Goal: Task Accomplishment & Management: Manage account settings

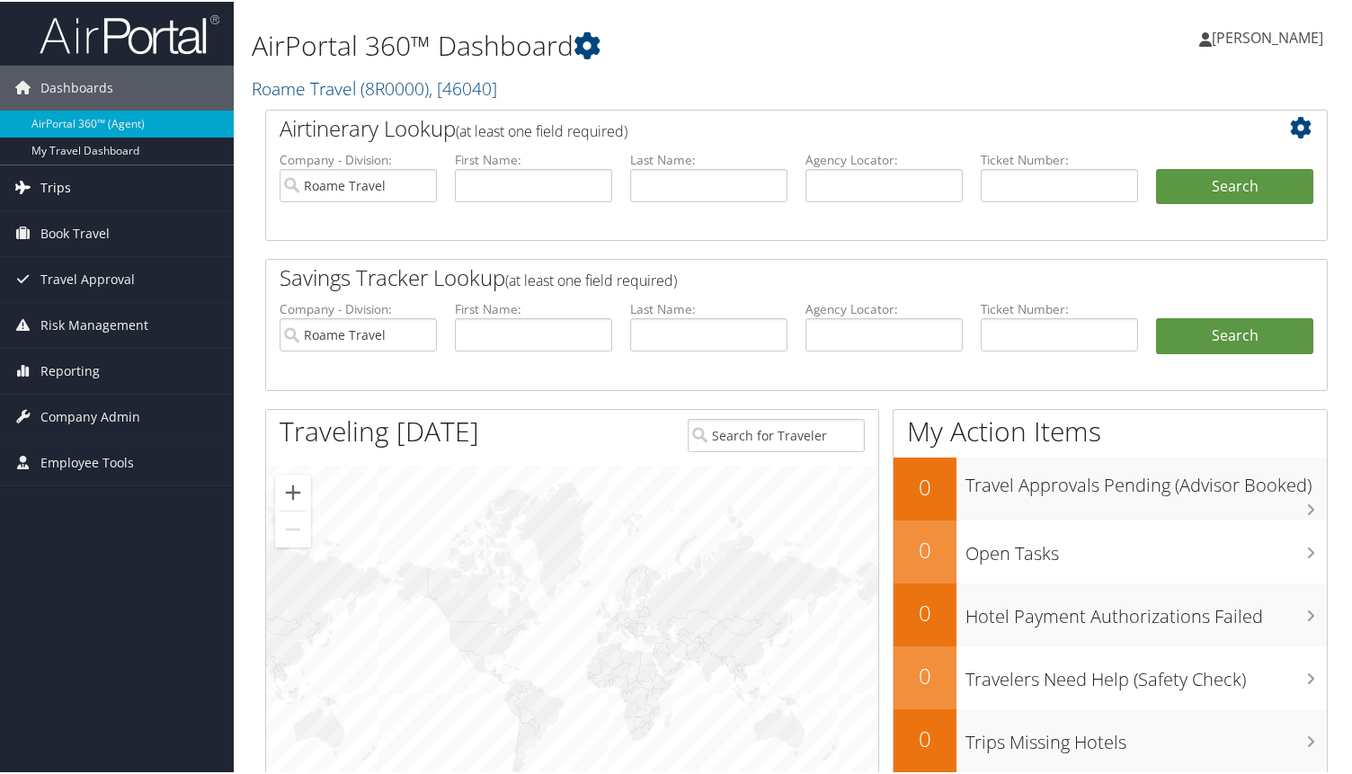
click at [77, 196] on link "Trips" at bounding box center [117, 186] width 234 height 45
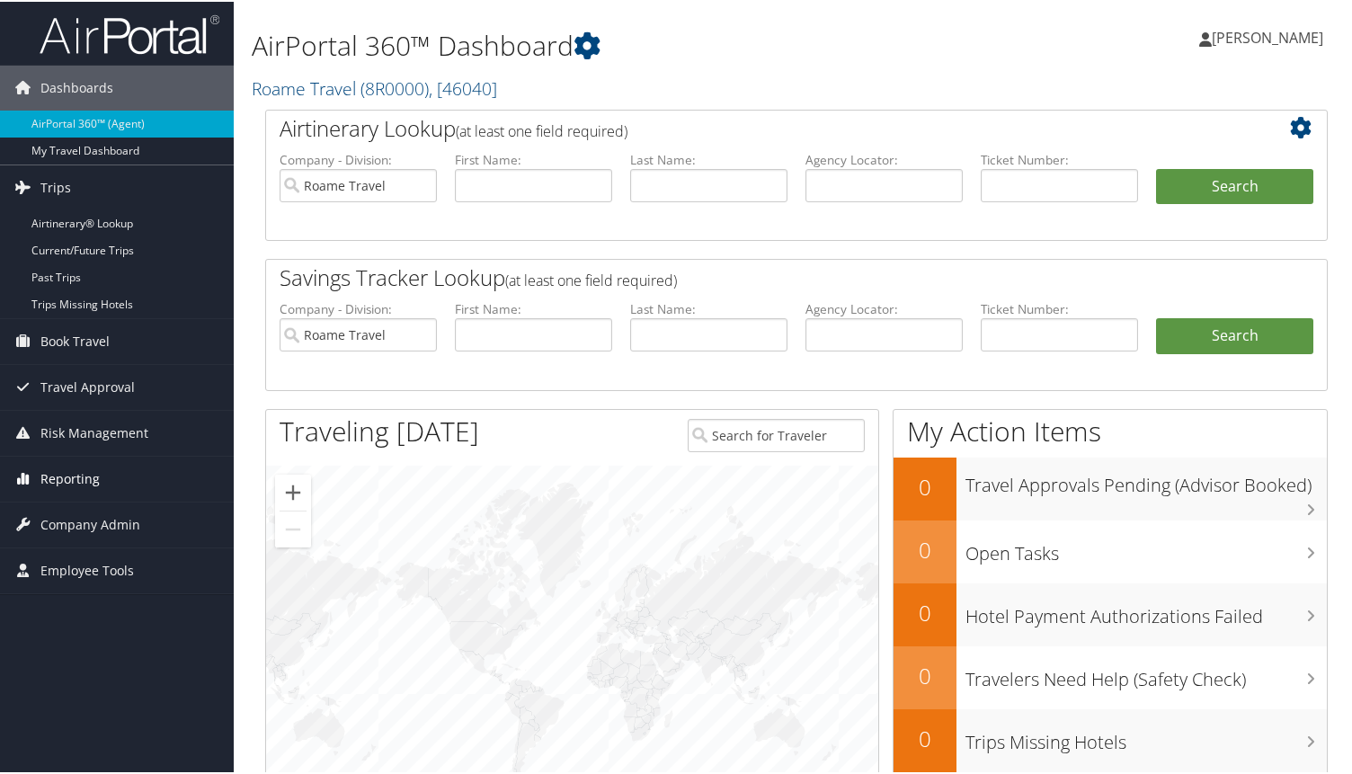
click at [124, 471] on link "Reporting" at bounding box center [117, 477] width 234 height 45
click at [114, 560] on span "Company Admin" at bounding box center [90, 577] width 100 height 45
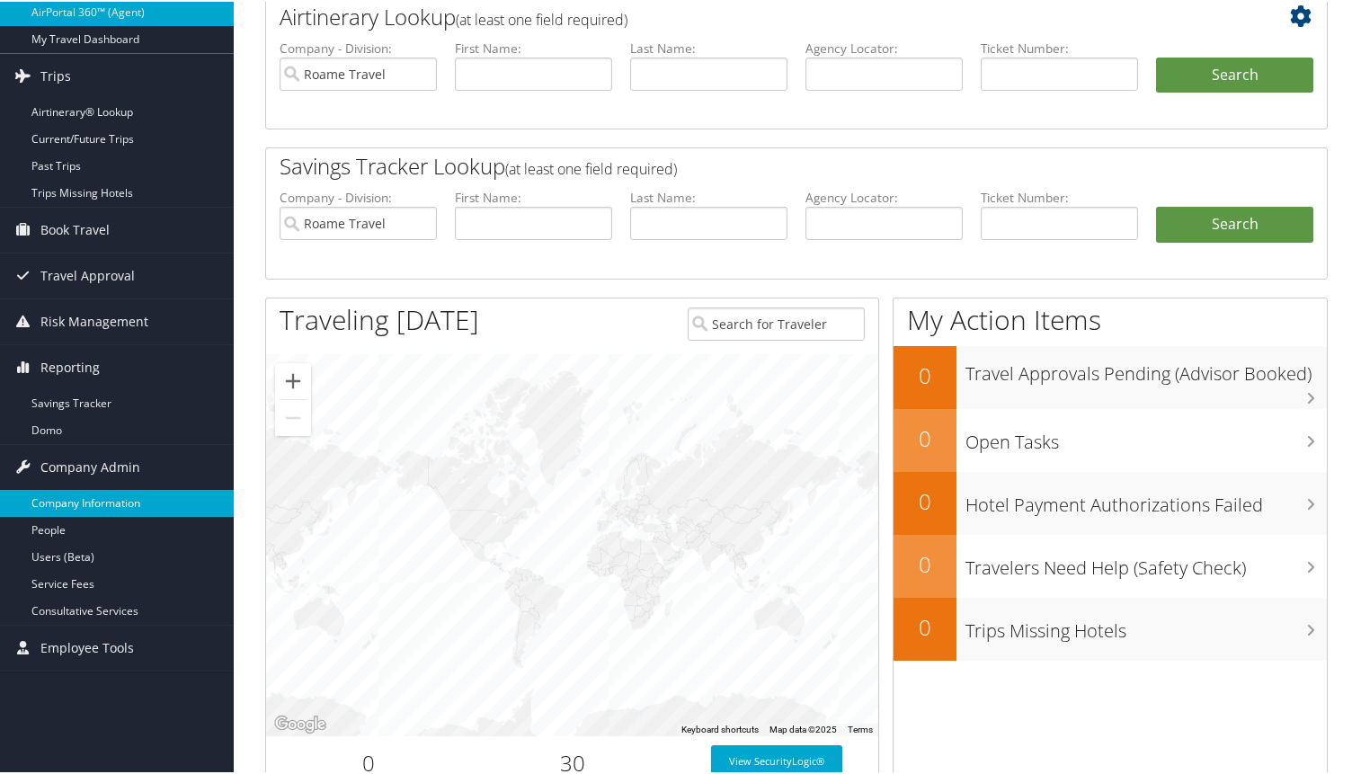
scroll to position [112, 0]
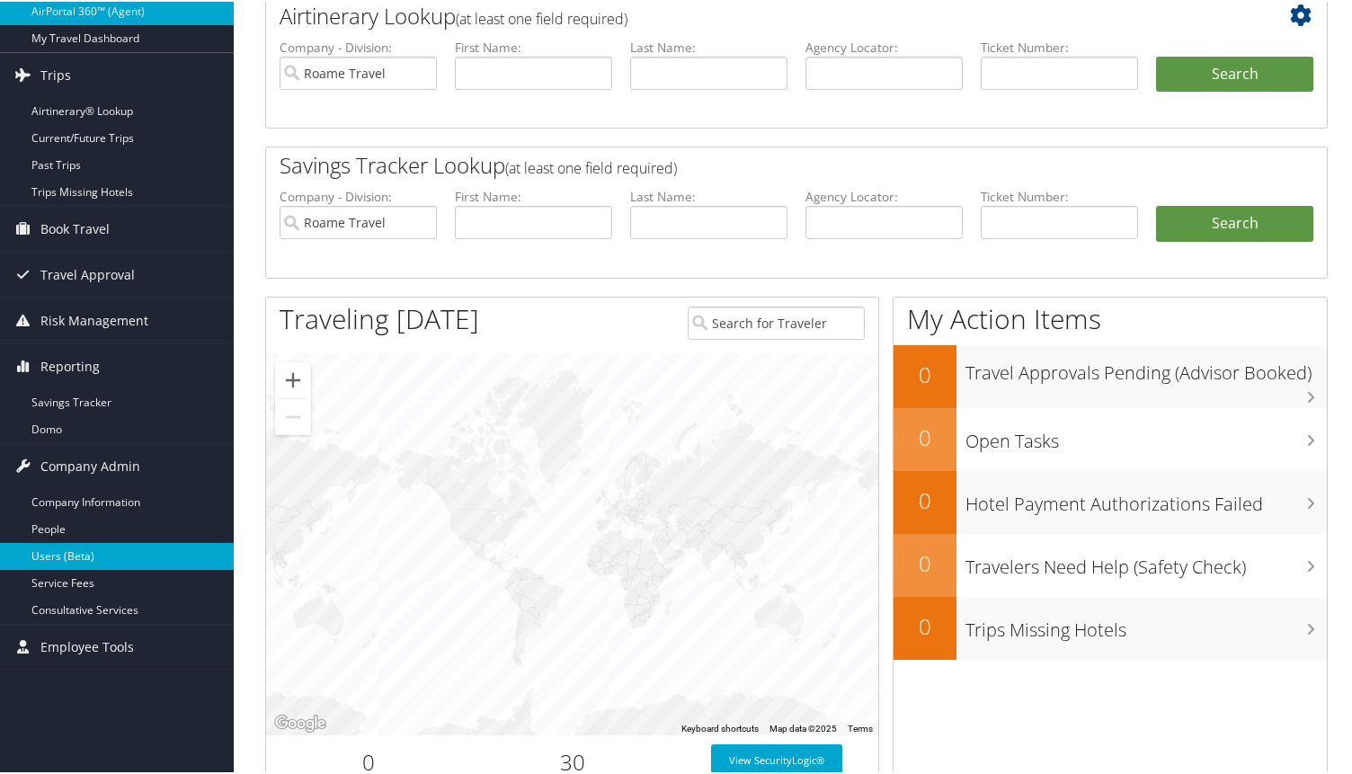
click at [90, 553] on link "Users (Beta)" at bounding box center [117, 554] width 234 height 27
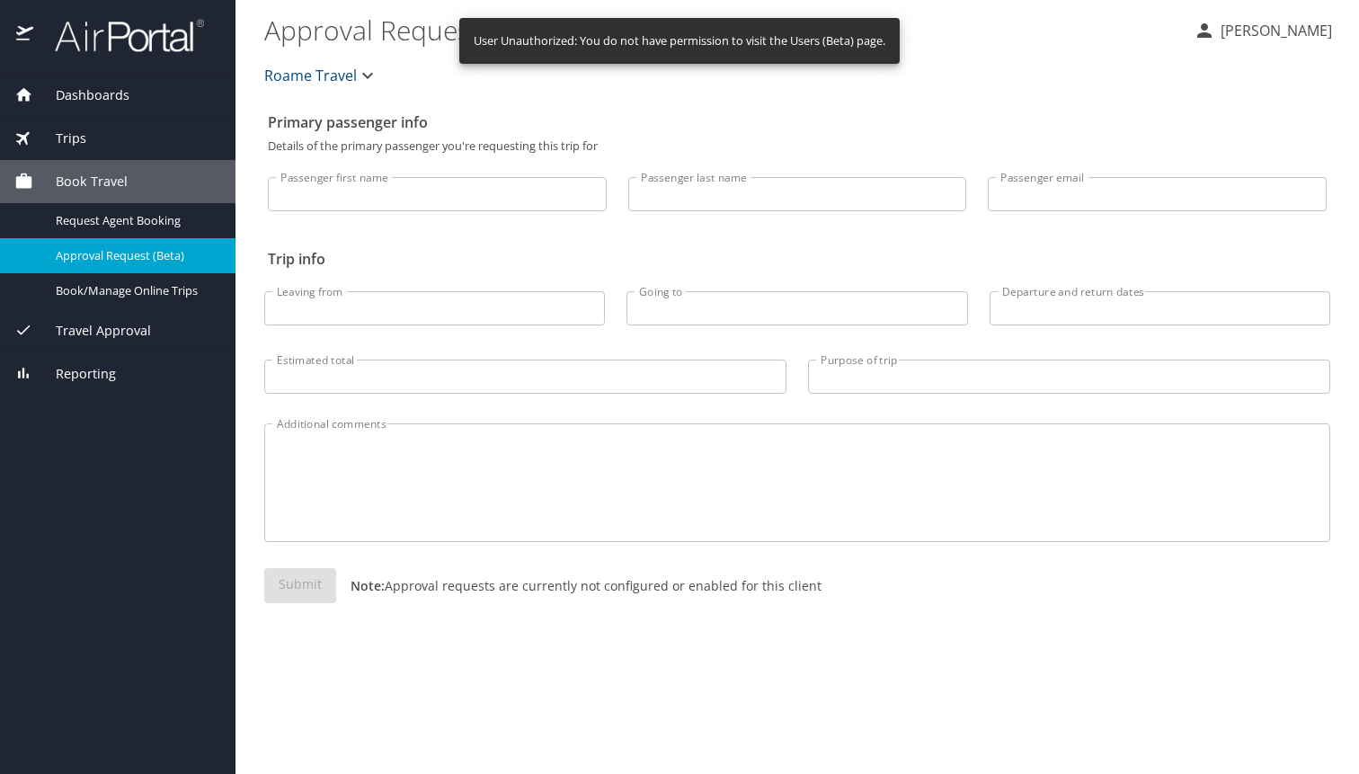
click at [88, 144] on div "Trips" at bounding box center [117, 139] width 207 height 20
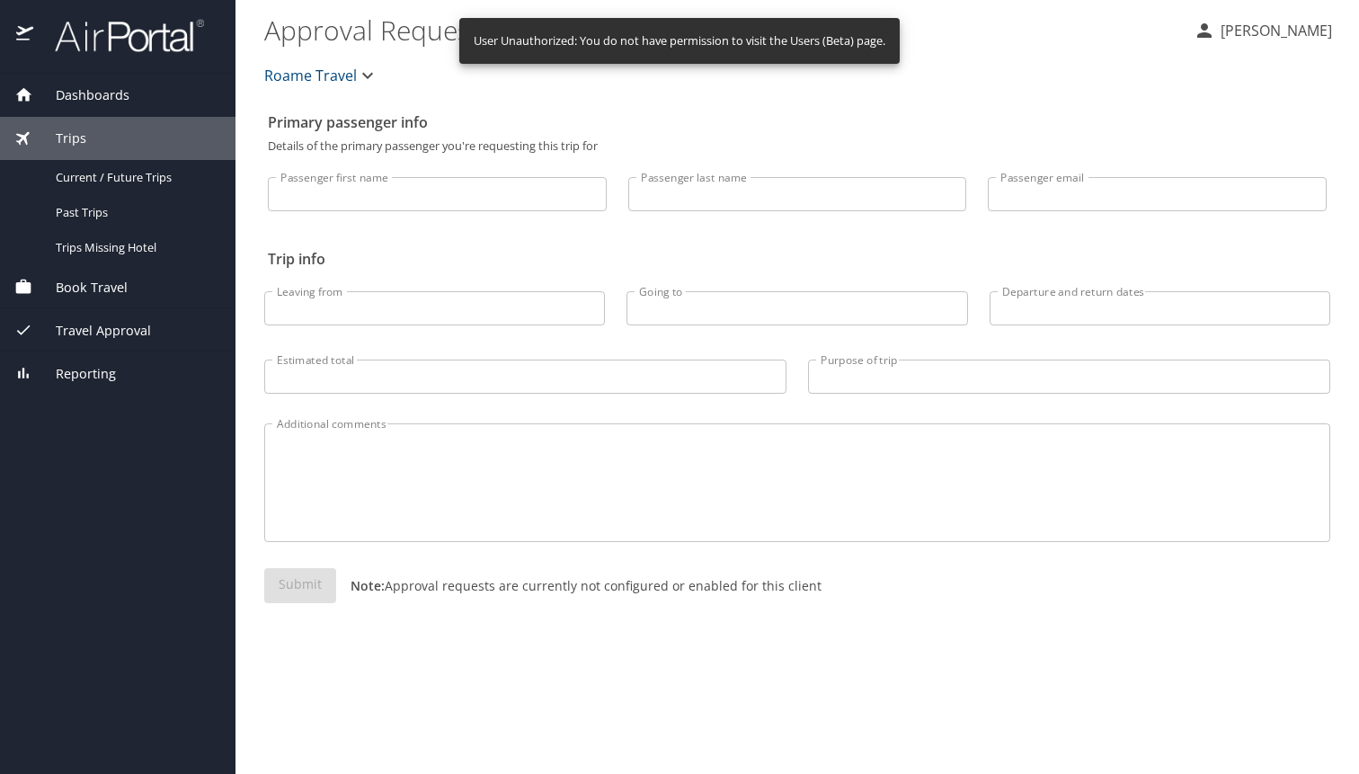
click at [95, 109] on div "Dashboards" at bounding box center [117, 95] width 235 height 43
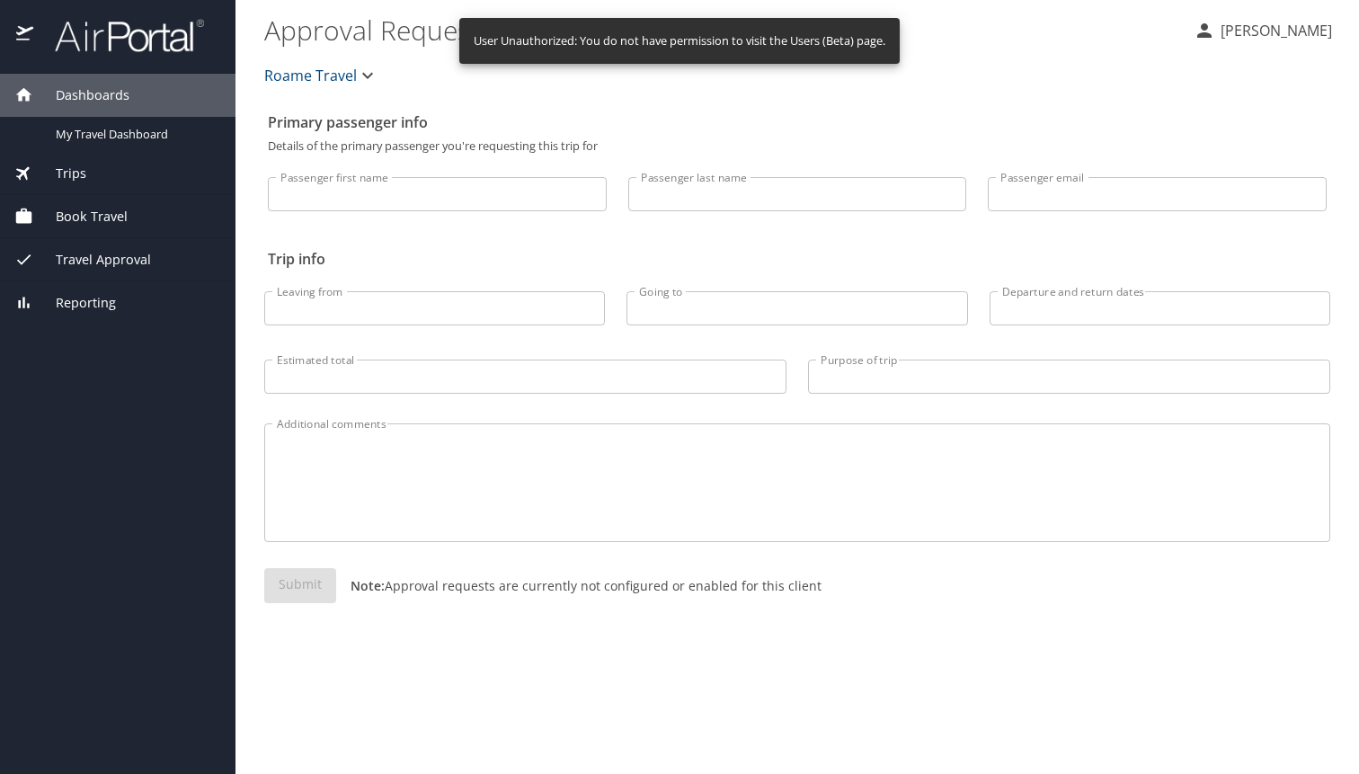
click at [86, 293] on span "Reporting" at bounding box center [74, 303] width 83 height 20
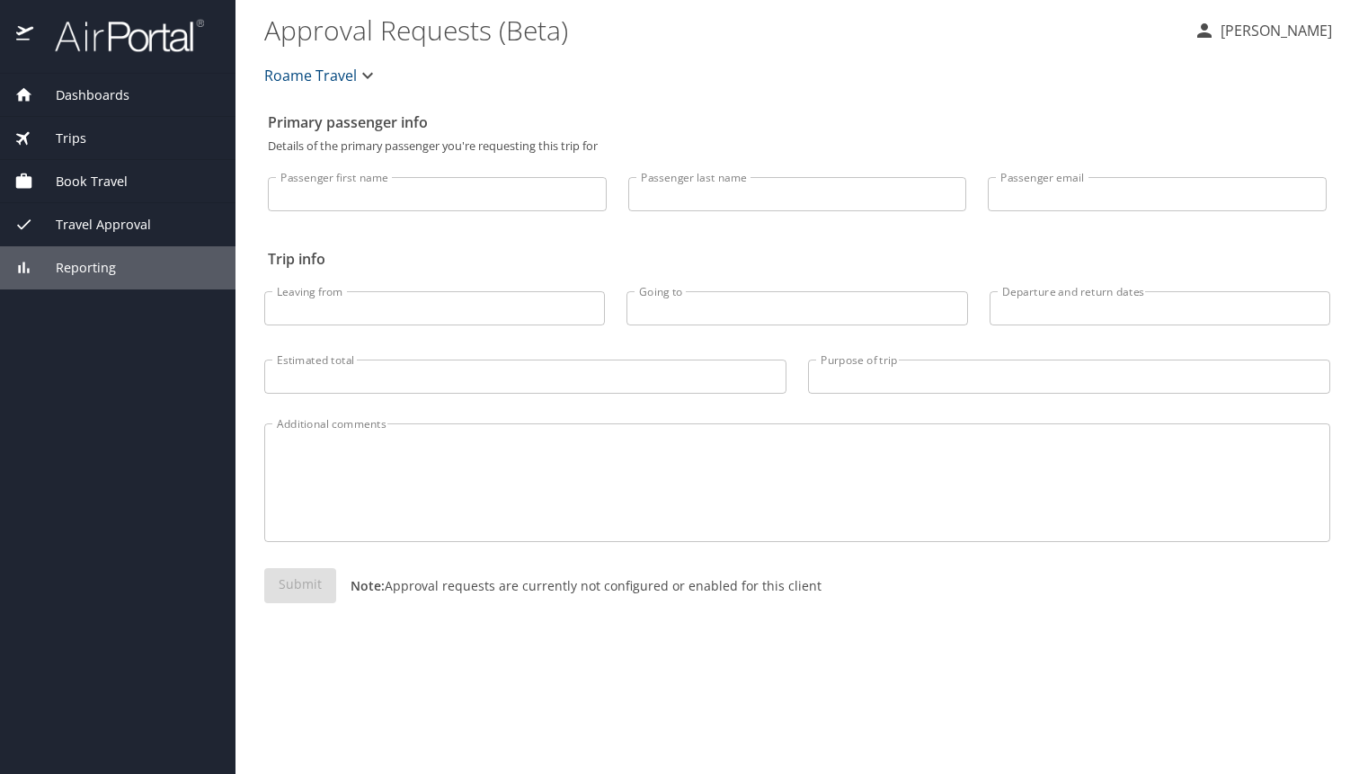
click at [79, 226] on span "Travel Approval" at bounding box center [92, 225] width 118 height 20
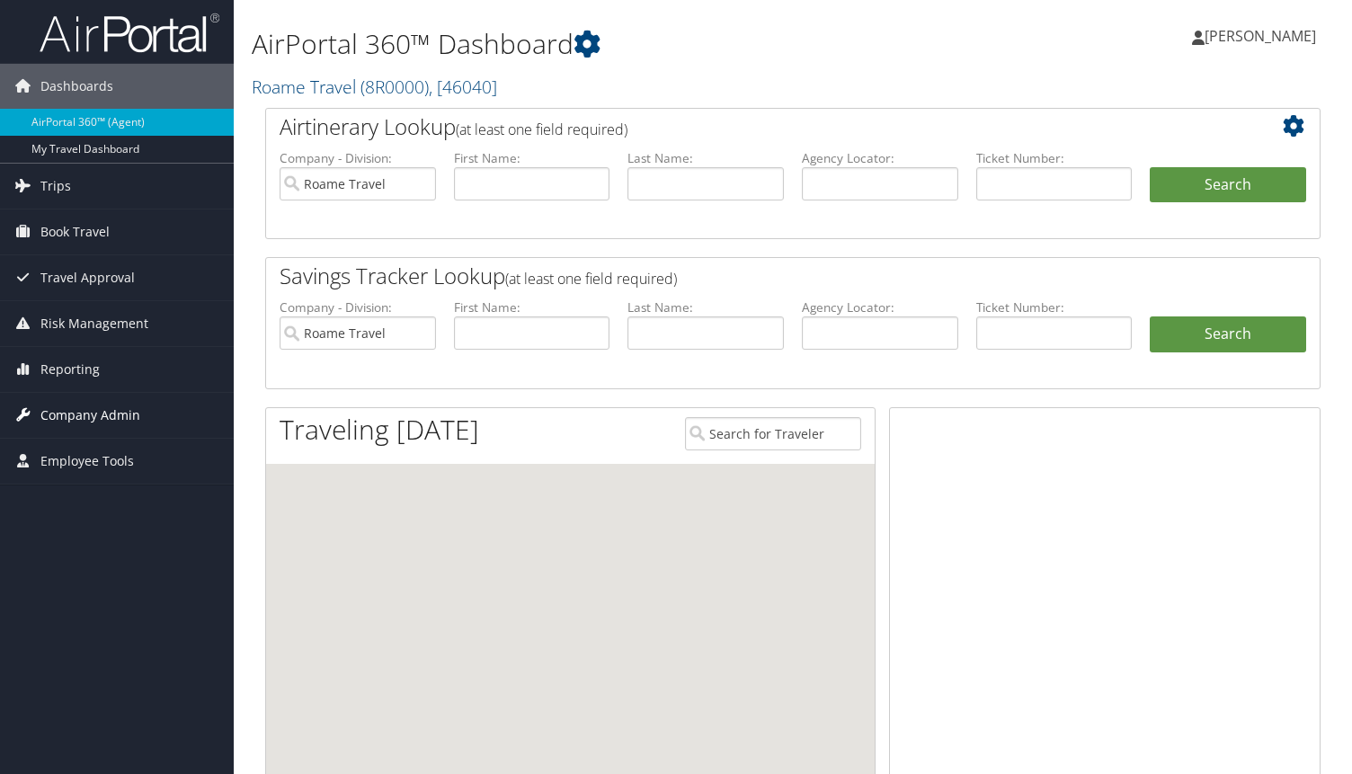
scroll to position [112, 0]
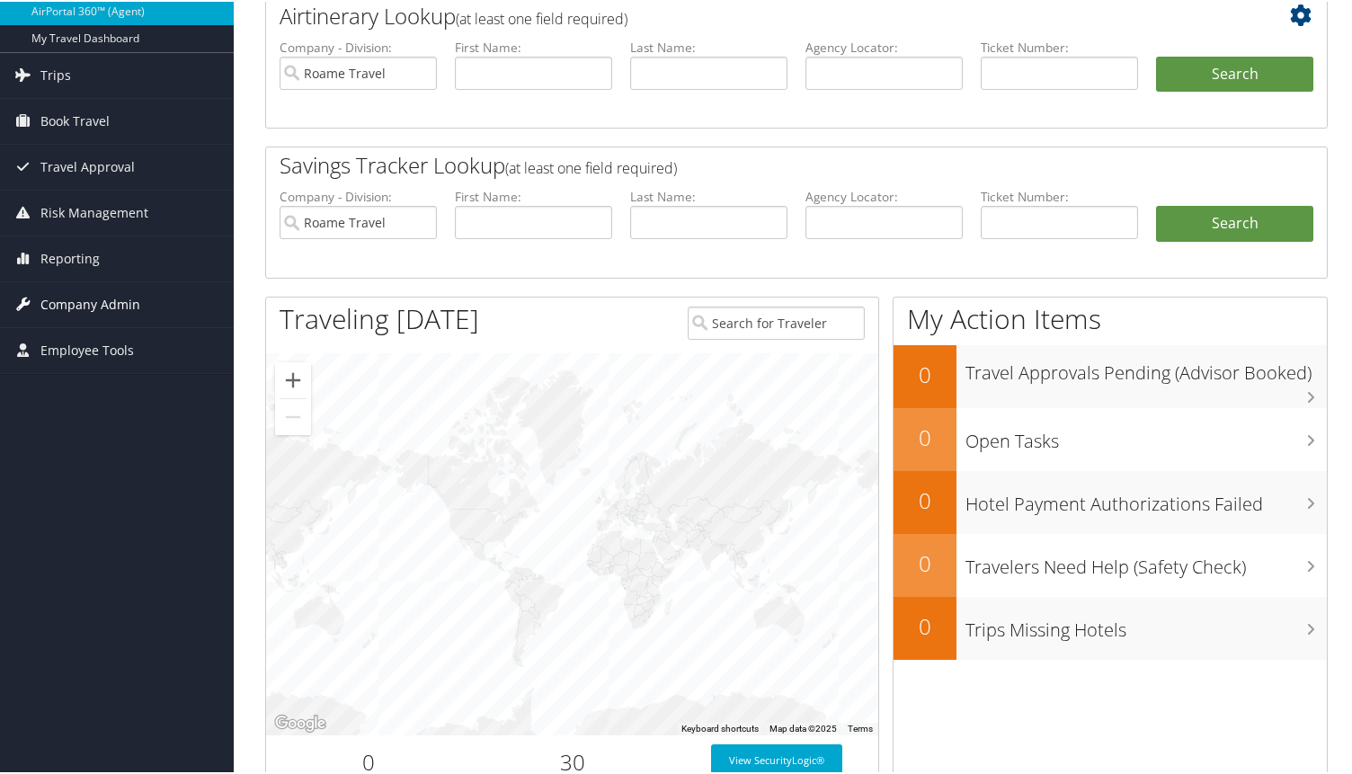
click at [76, 308] on span "Company Admin" at bounding box center [90, 302] width 100 height 45
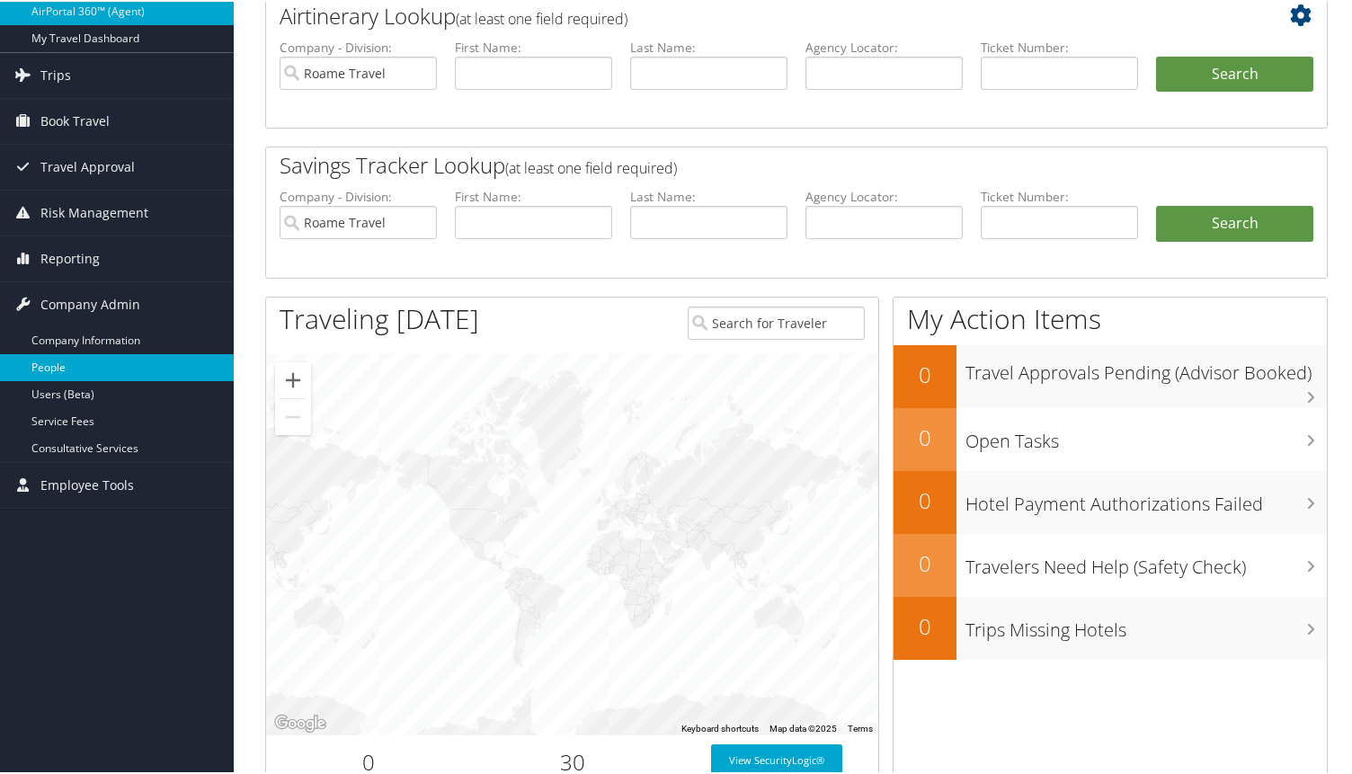
click at [73, 373] on link "People" at bounding box center [117, 365] width 234 height 27
click at [50, 367] on link "People" at bounding box center [117, 365] width 234 height 27
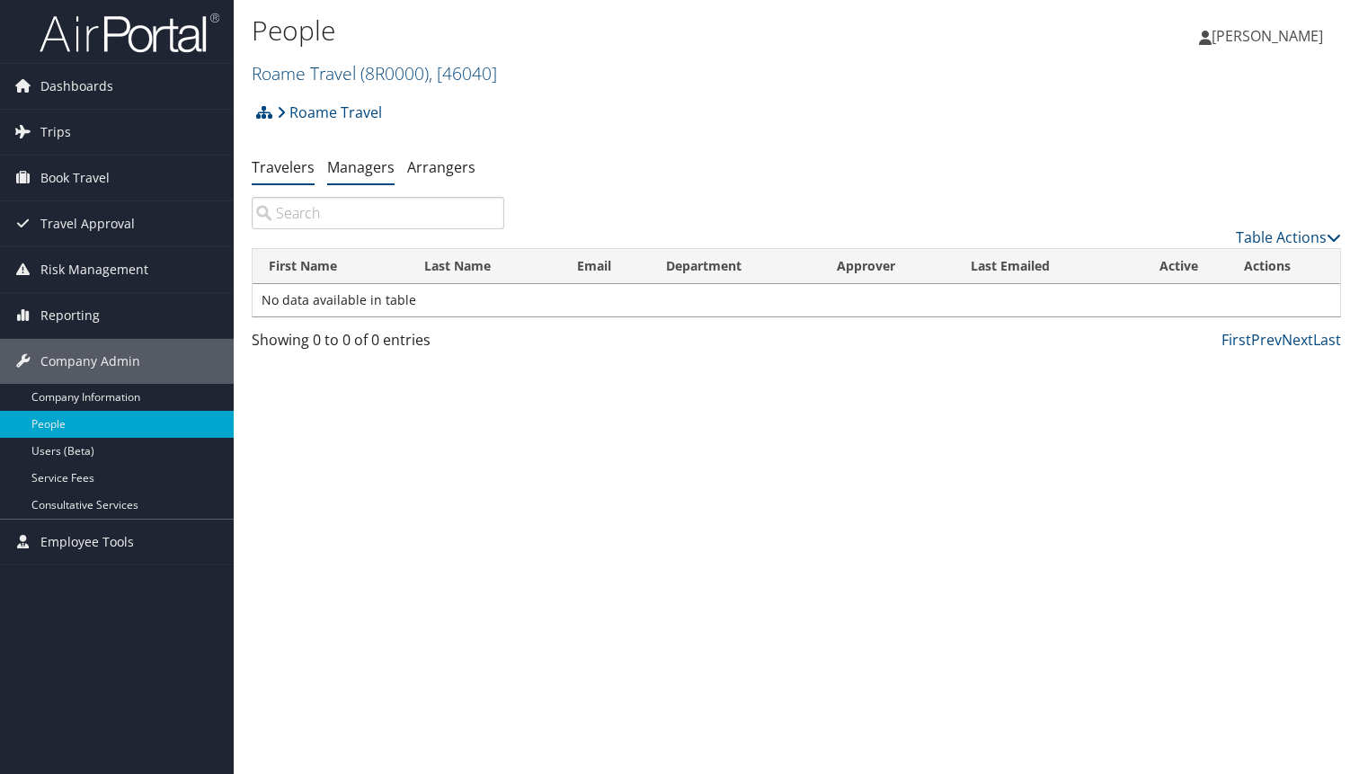
click at [350, 173] on link "Managers" at bounding box center [360, 167] width 67 height 20
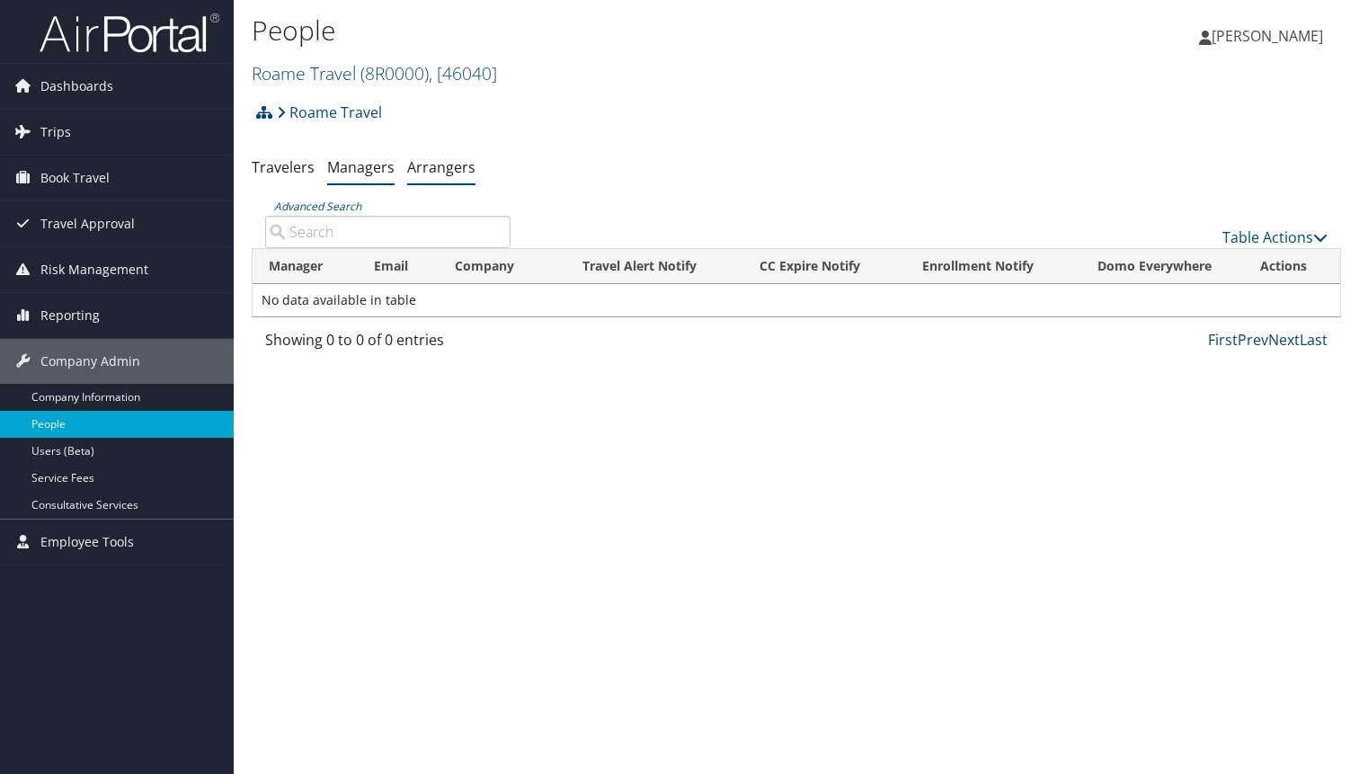
click at [422, 173] on link "Arrangers" at bounding box center [441, 167] width 68 height 20
click at [115, 138] on link "Trips" at bounding box center [117, 132] width 234 height 45
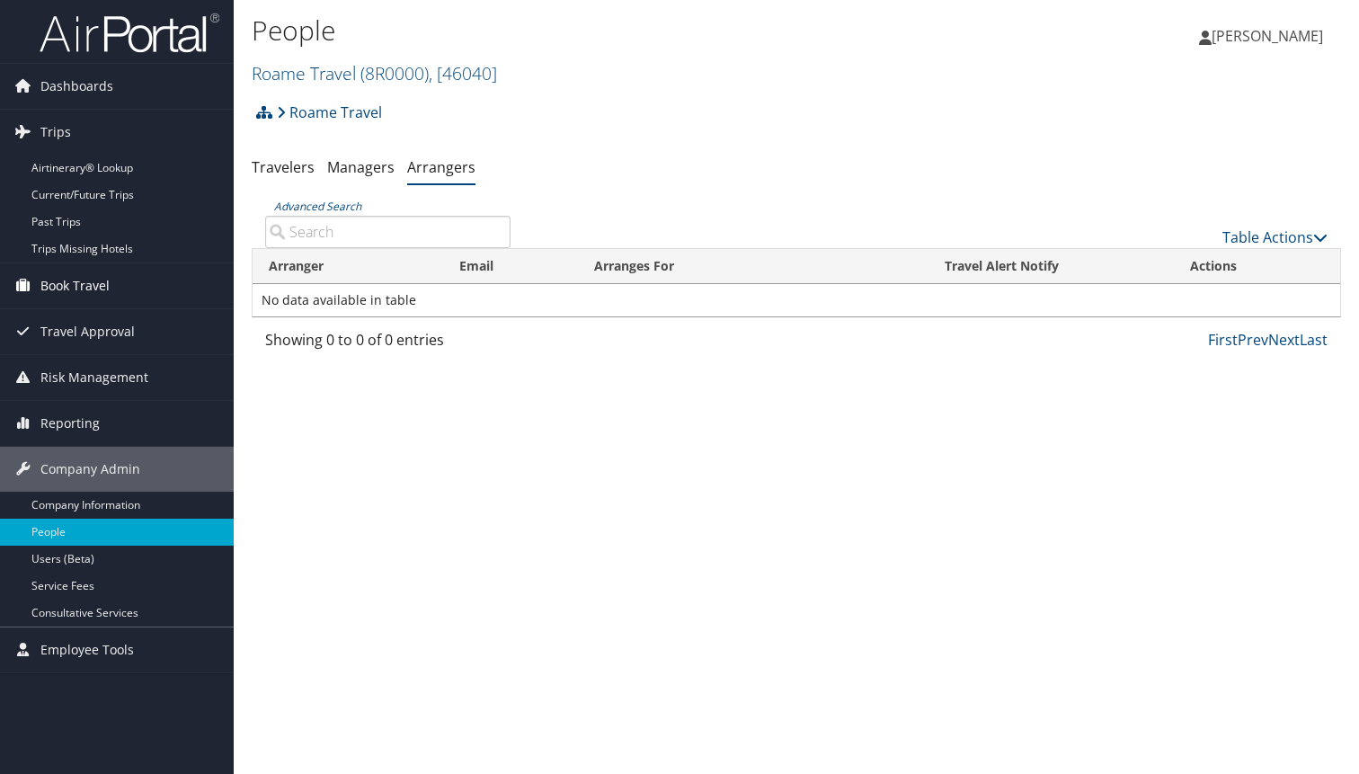
click at [95, 291] on span "Book Travel" at bounding box center [74, 285] width 69 height 45
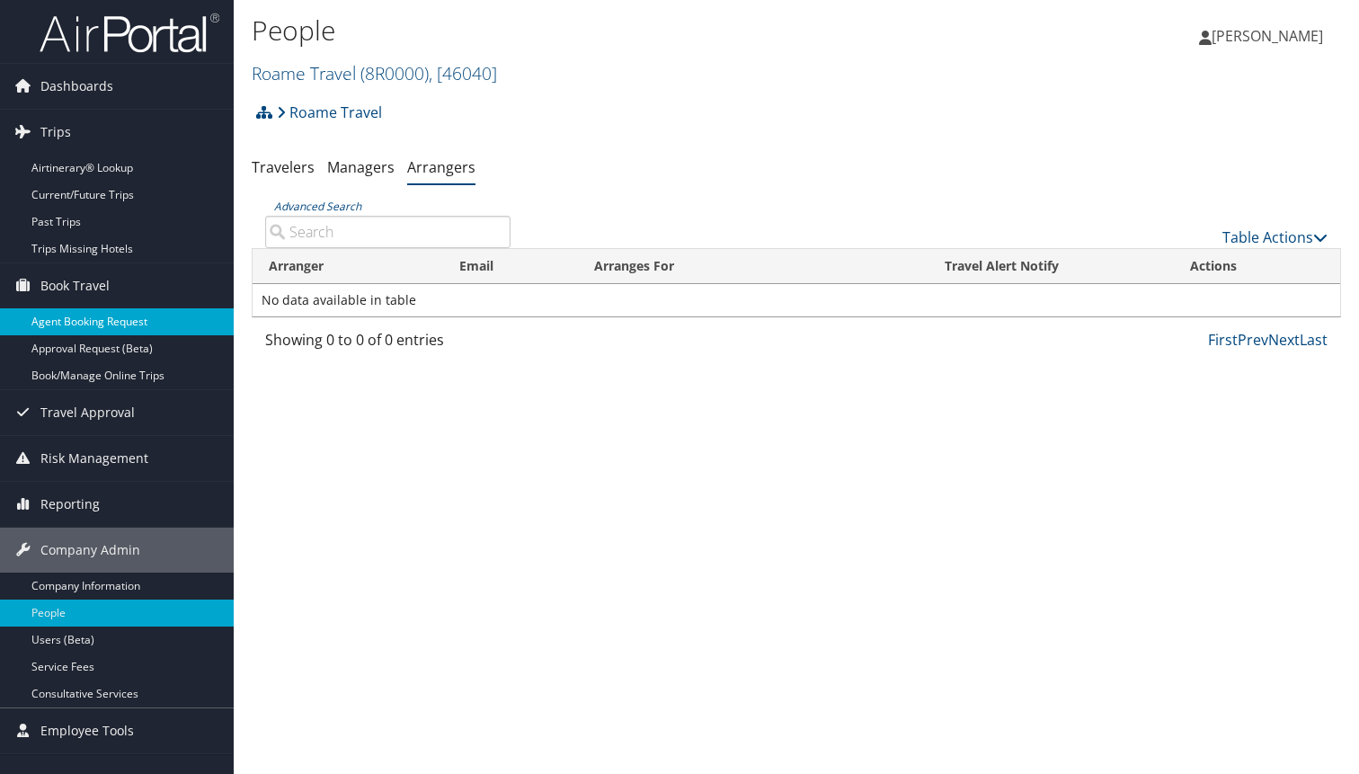
click at [116, 317] on link "Agent Booking Request" at bounding box center [117, 321] width 234 height 27
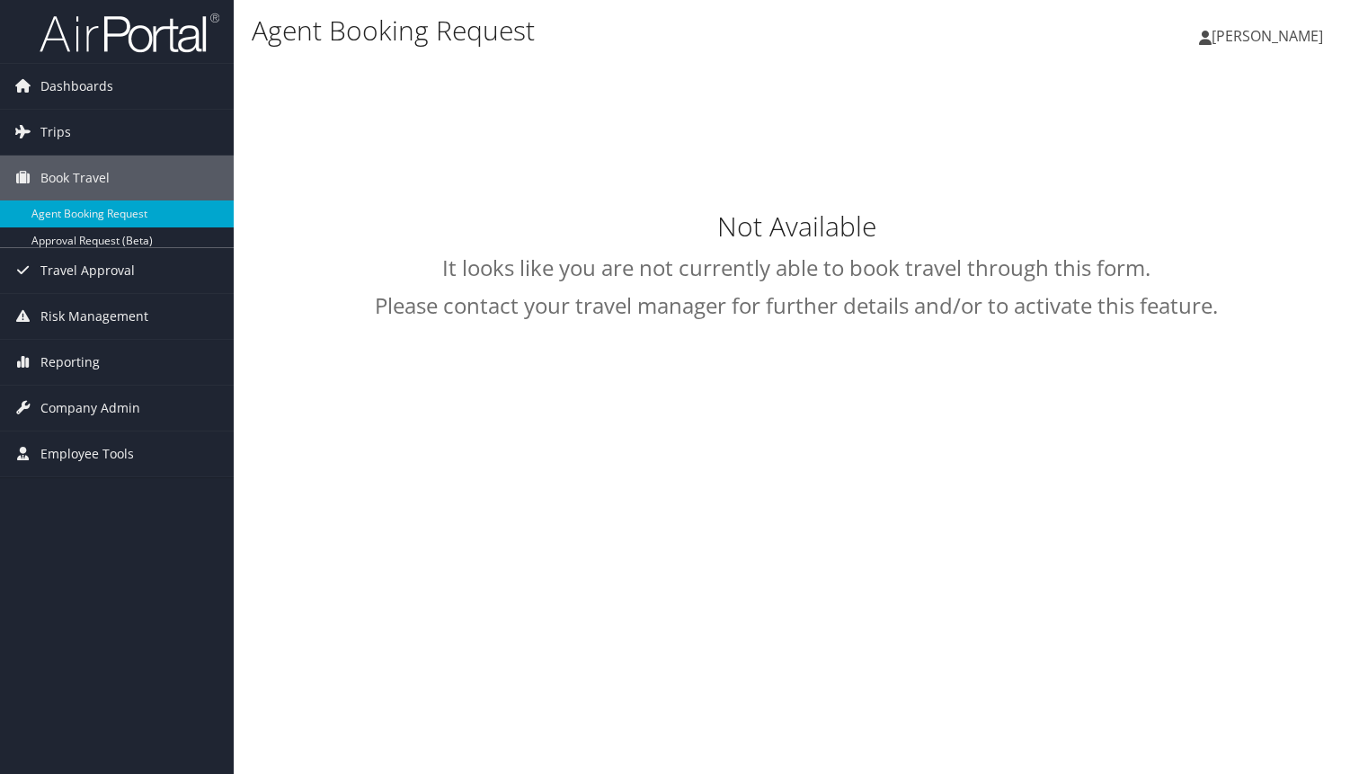
type input "[PERSON_NAME]"
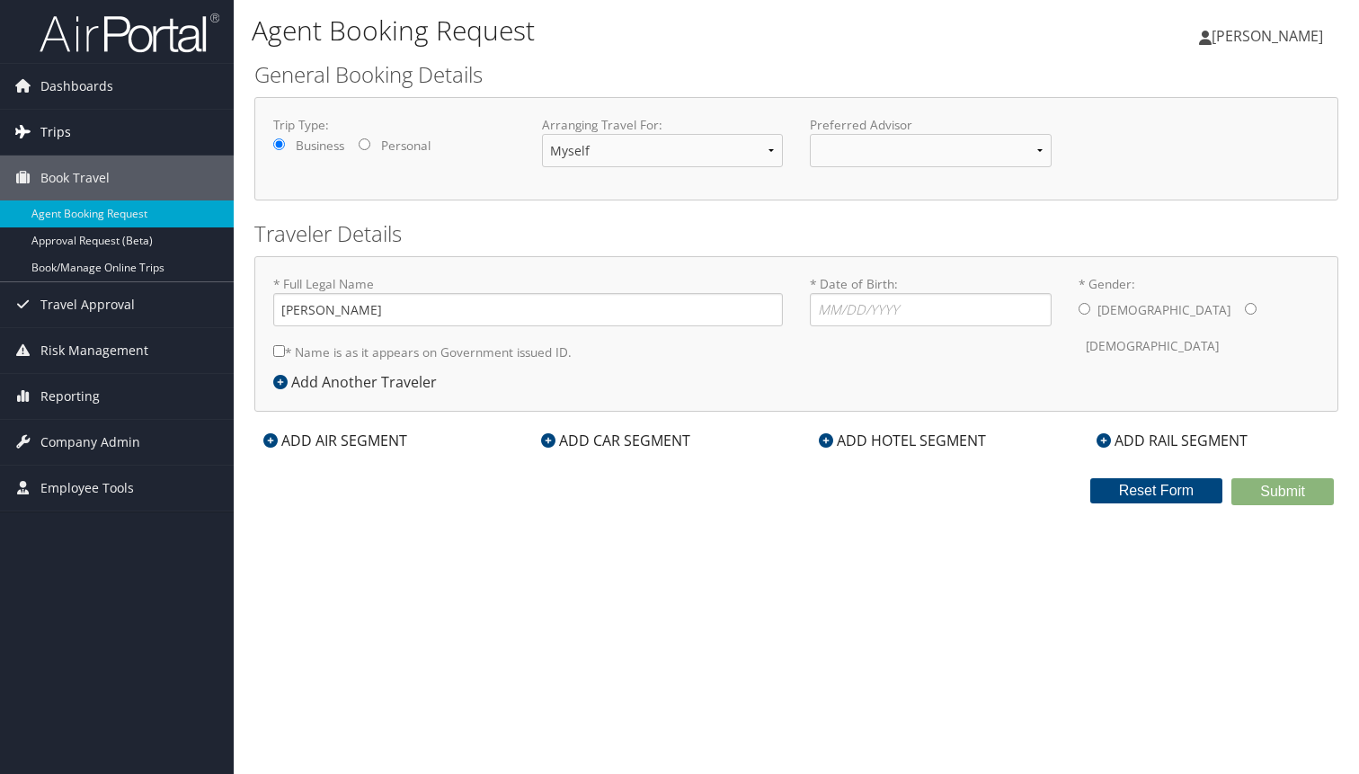
click at [70, 137] on link "Trips" at bounding box center [117, 132] width 234 height 45
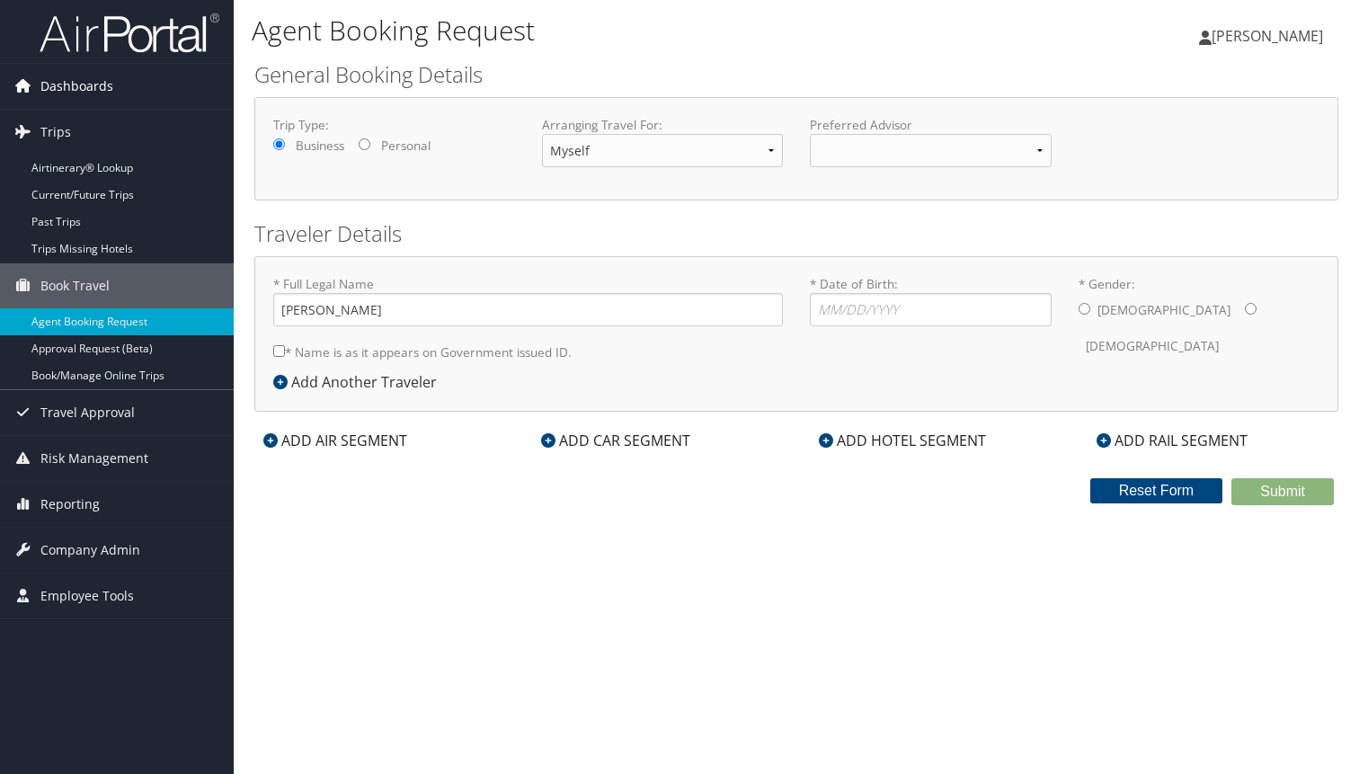
click at [73, 89] on span "Dashboards" at bounding box center [76, 86] width 73 height 45
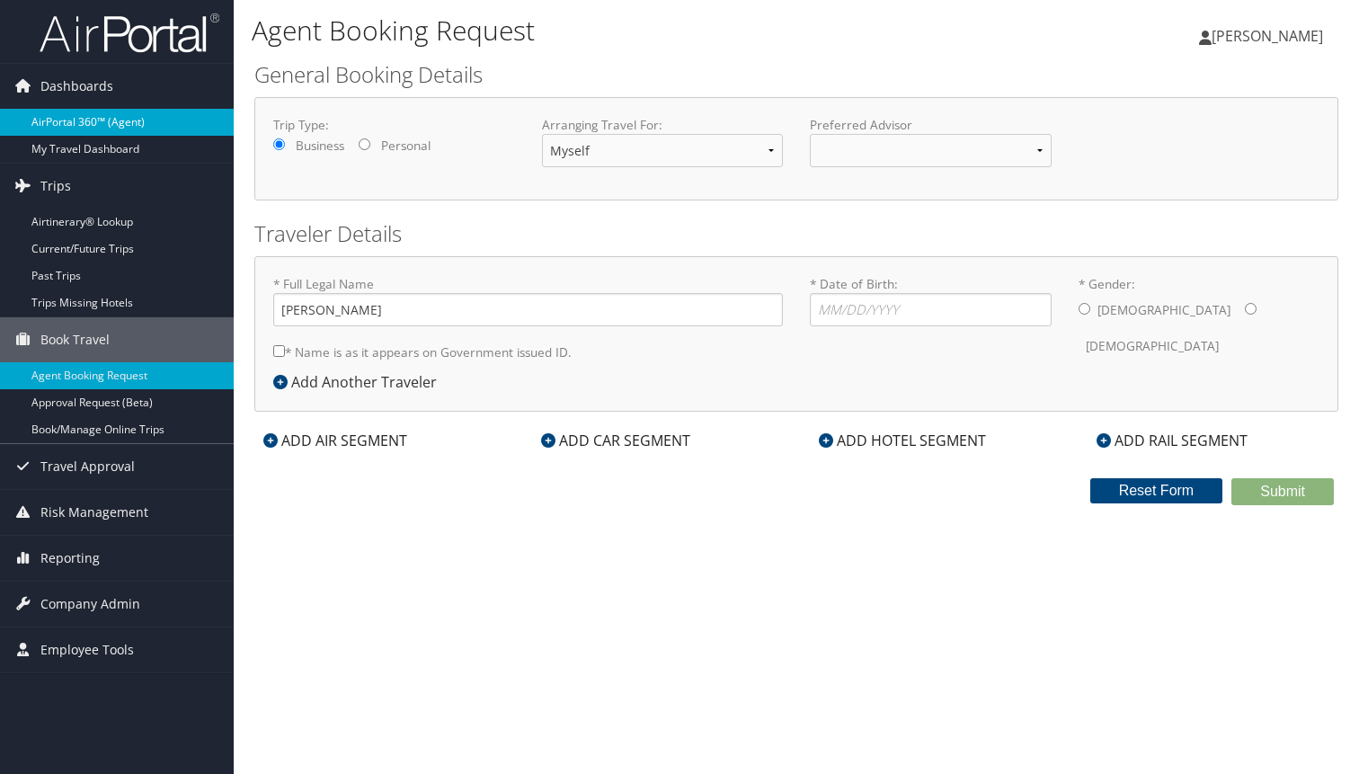
click at [95, 118] on link "AirPortal 360™ (Agent)" at bounding box center [117, 122] width 234 height 27
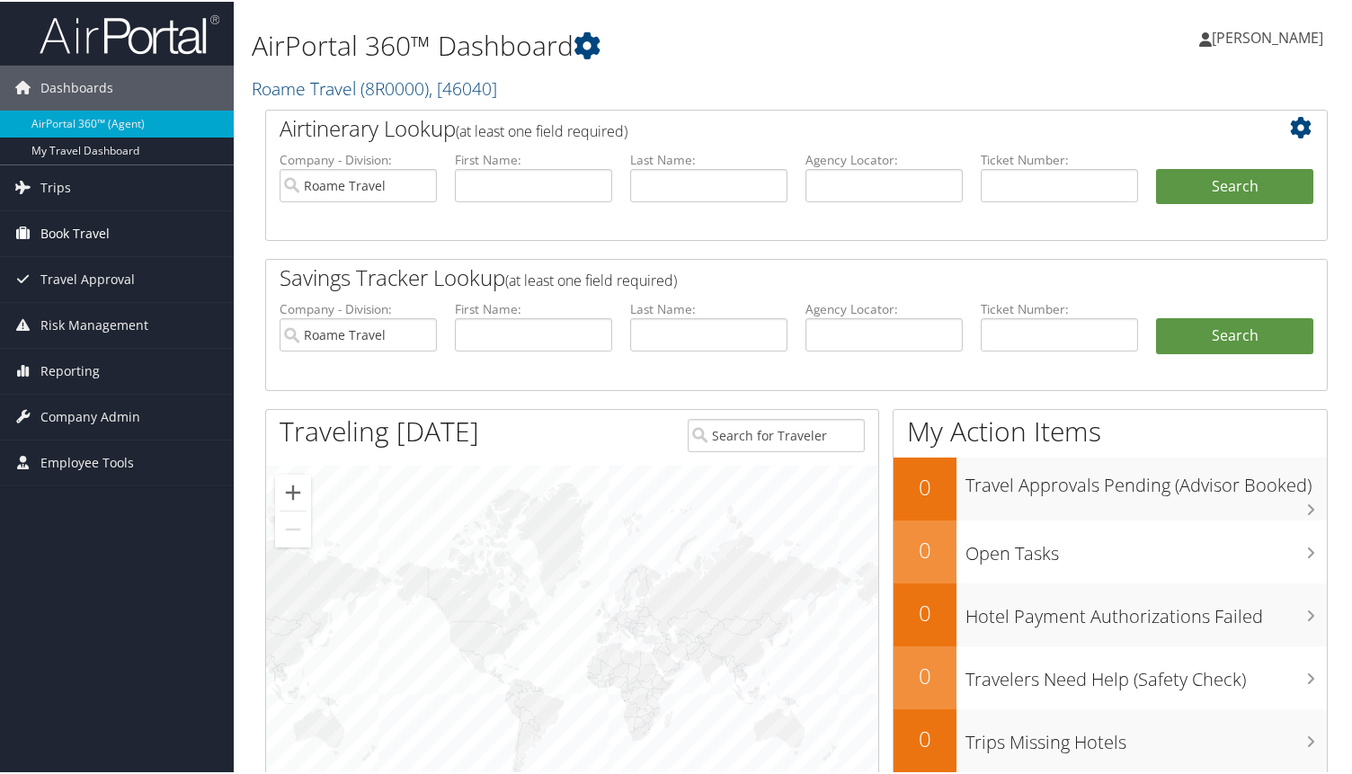
click at [189, 233] on link "Book Travel" at bounding box center [117, 231] width 234 height 45
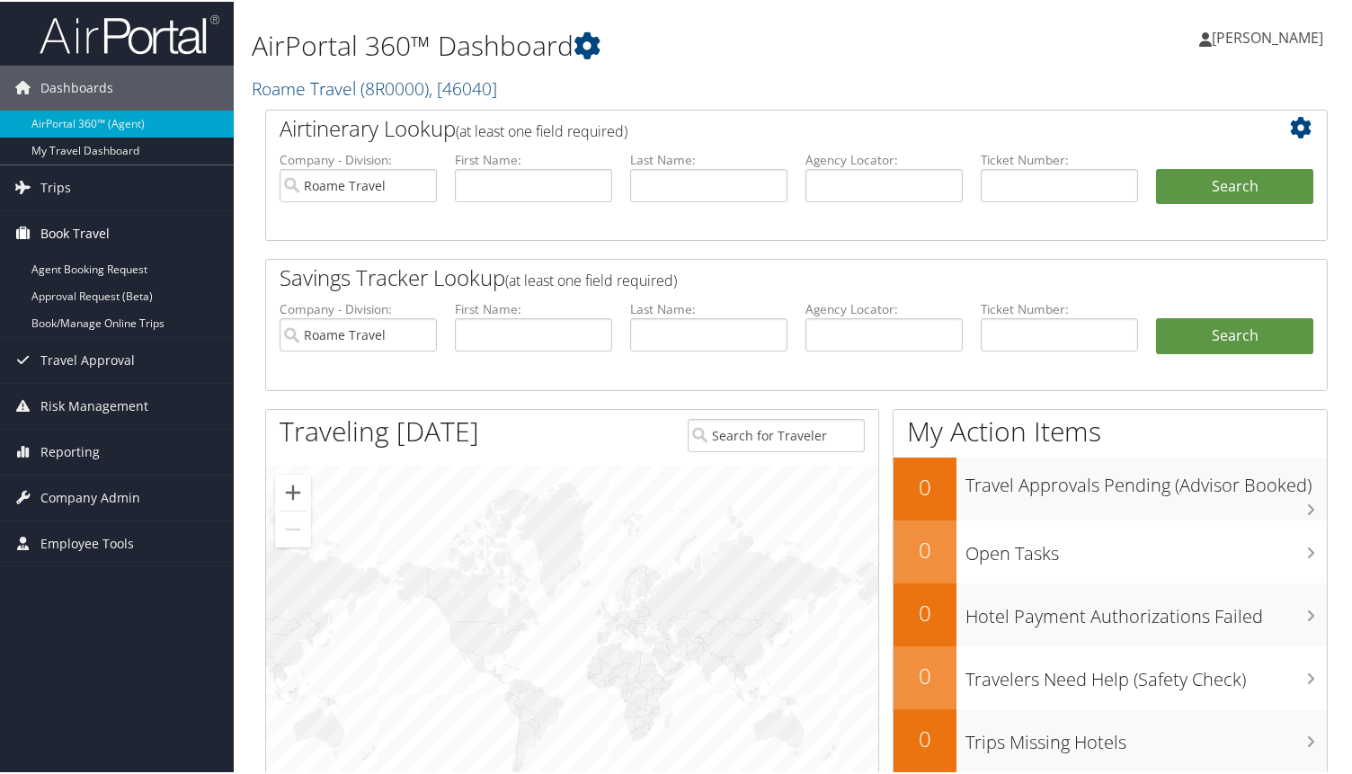
click at [141, 239] on link "Book Travel" at bounding box center [117, 231] width 234 height 45
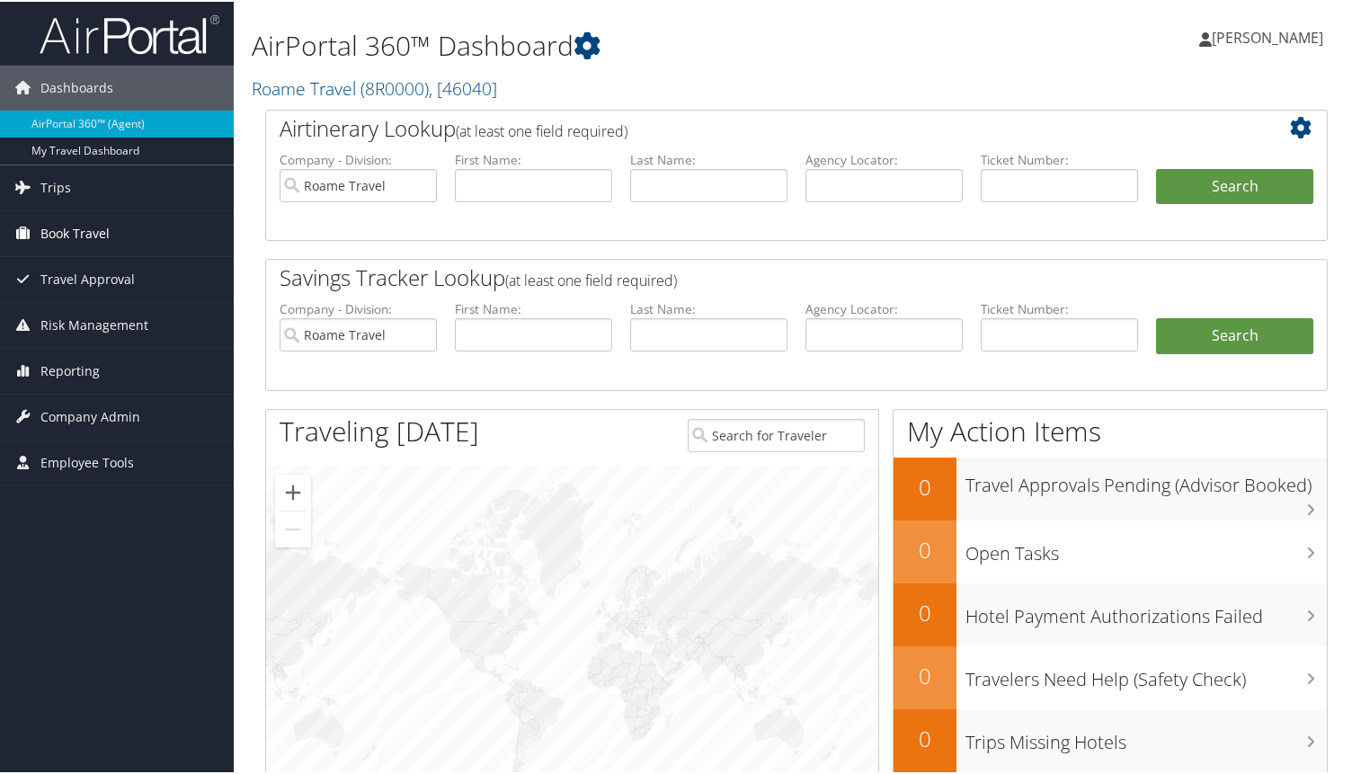
click at [141, 239] on link "Book Travel" at bounding box center [117, 231] width 234 height 45
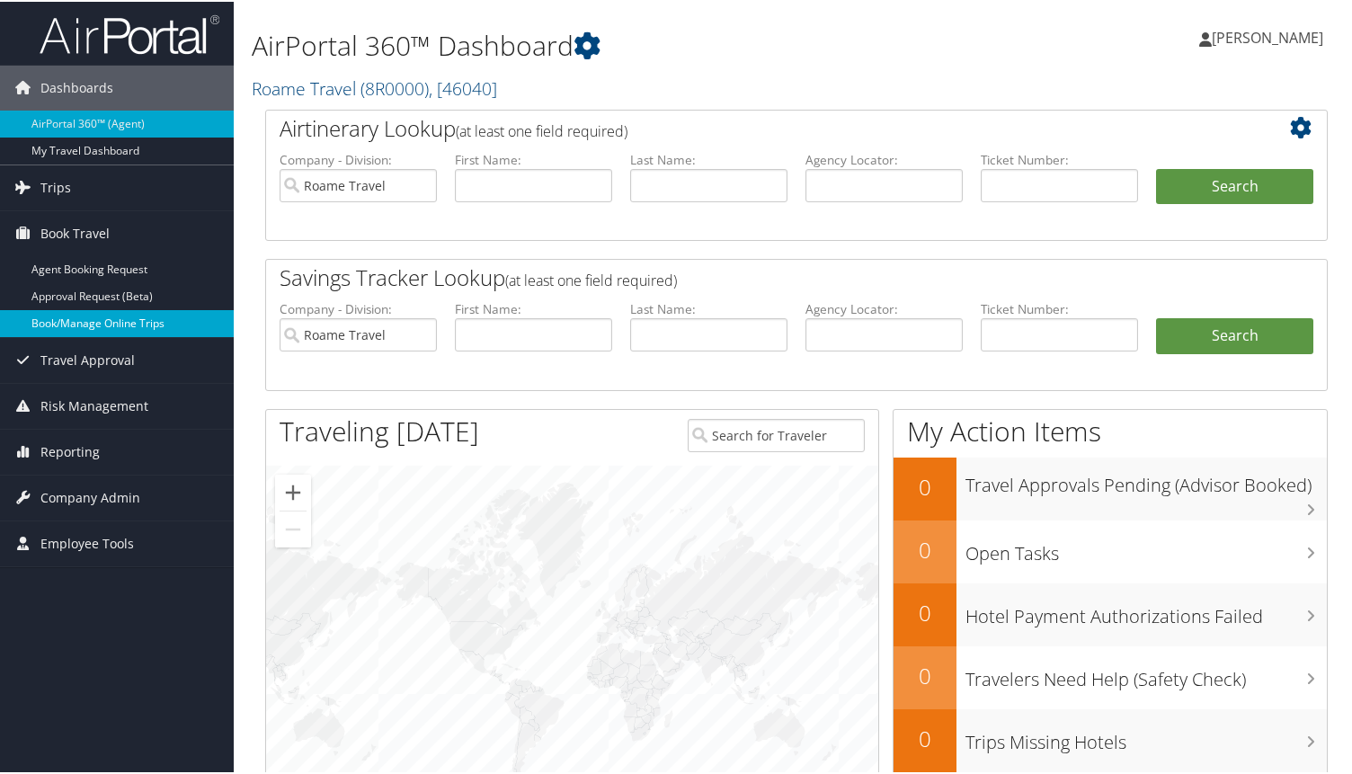
click at [127, 315] on link "Book/Manage Online Trips" at bounding box center [117, 321] width 234 height 27
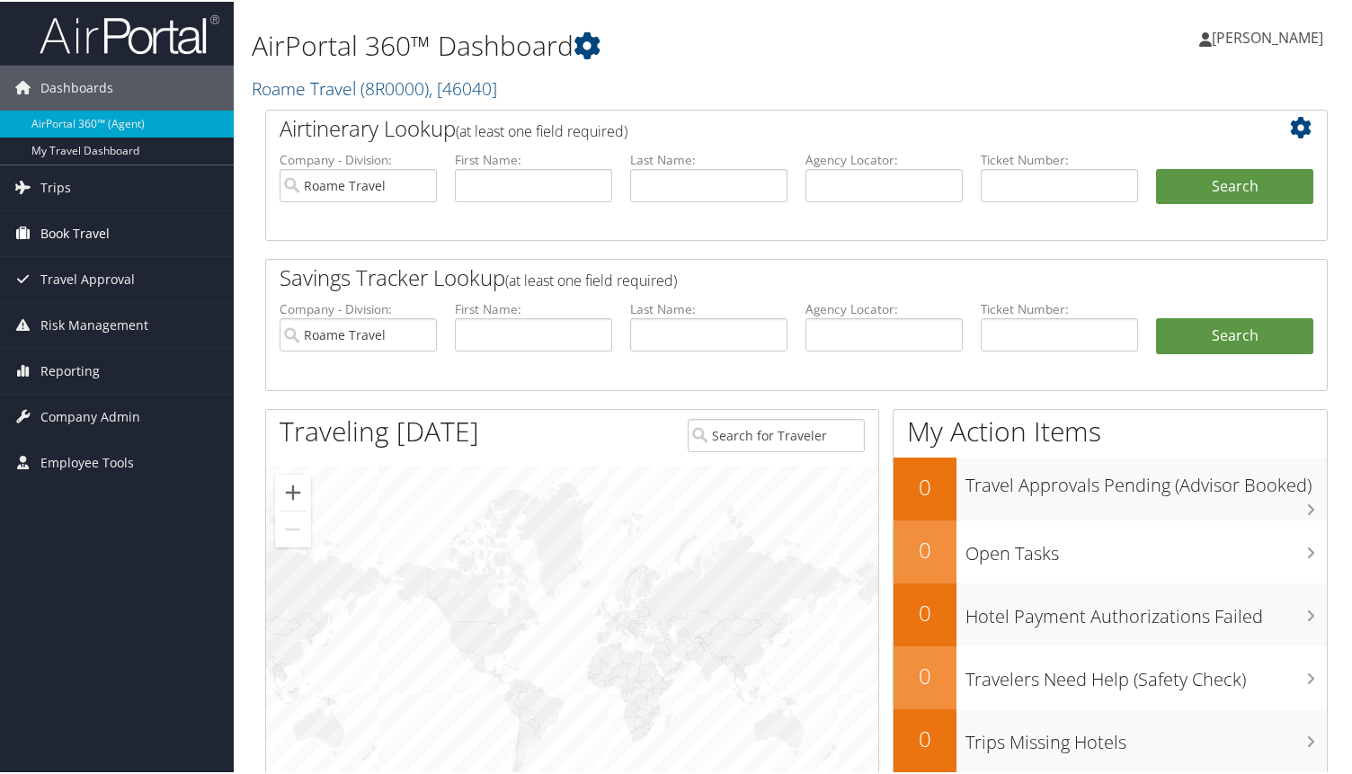
click at [99, 230] on span "Book Travel" at bounding box center [74, 231] width 69 height 45
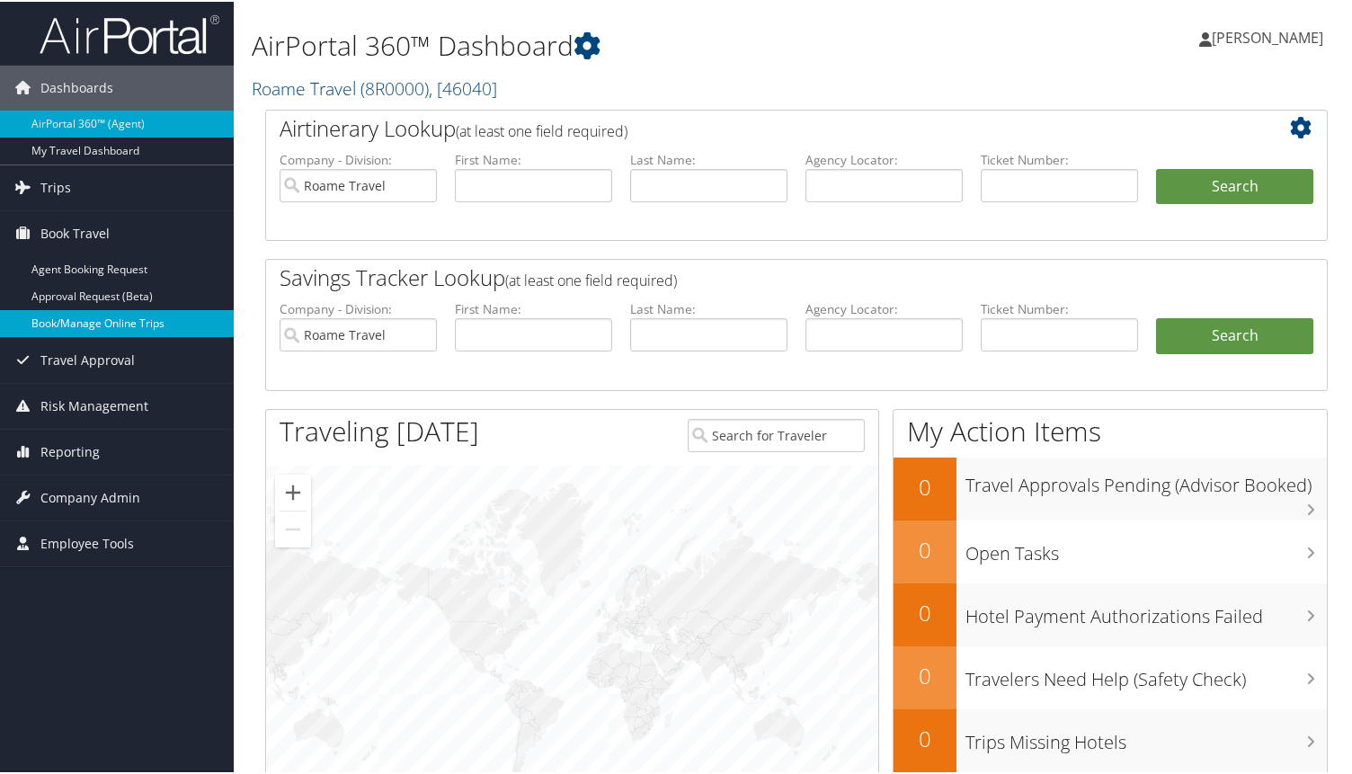
click at [105, 322] on link "Book/Manage Online Trips" at bounding box center [117, 321] width 234 height 27
